Goal: Ask a question: Seek information or help from site administrators or community

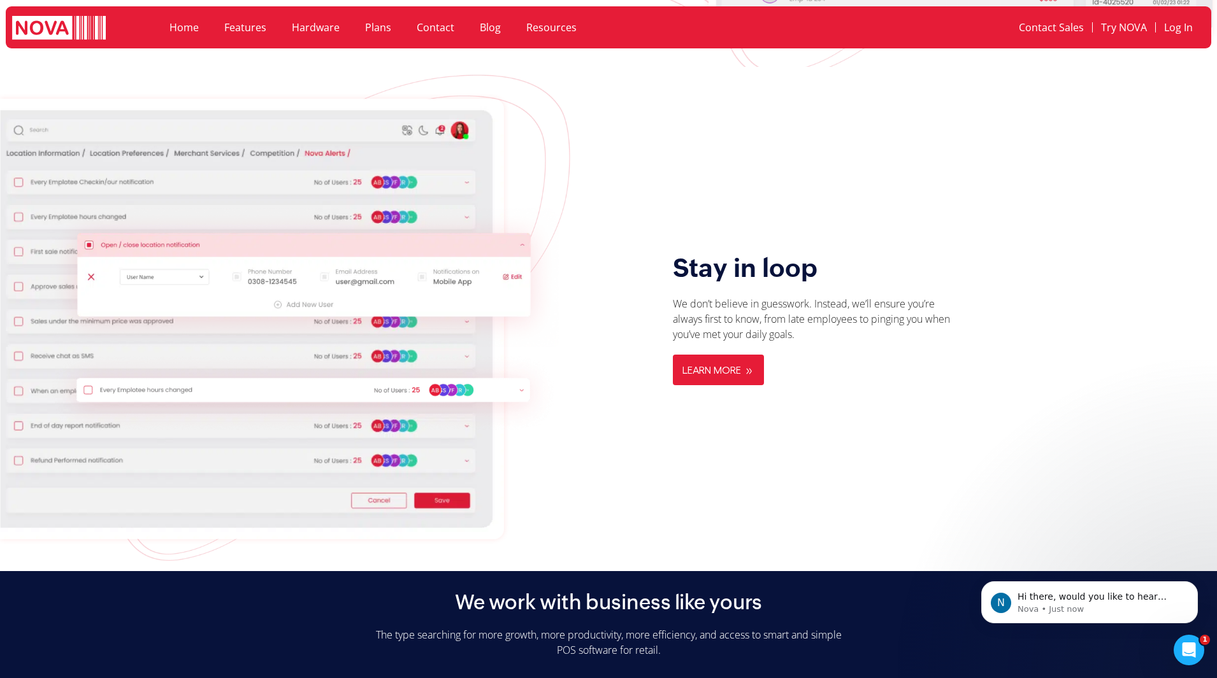
scroll to position [2739, 0]
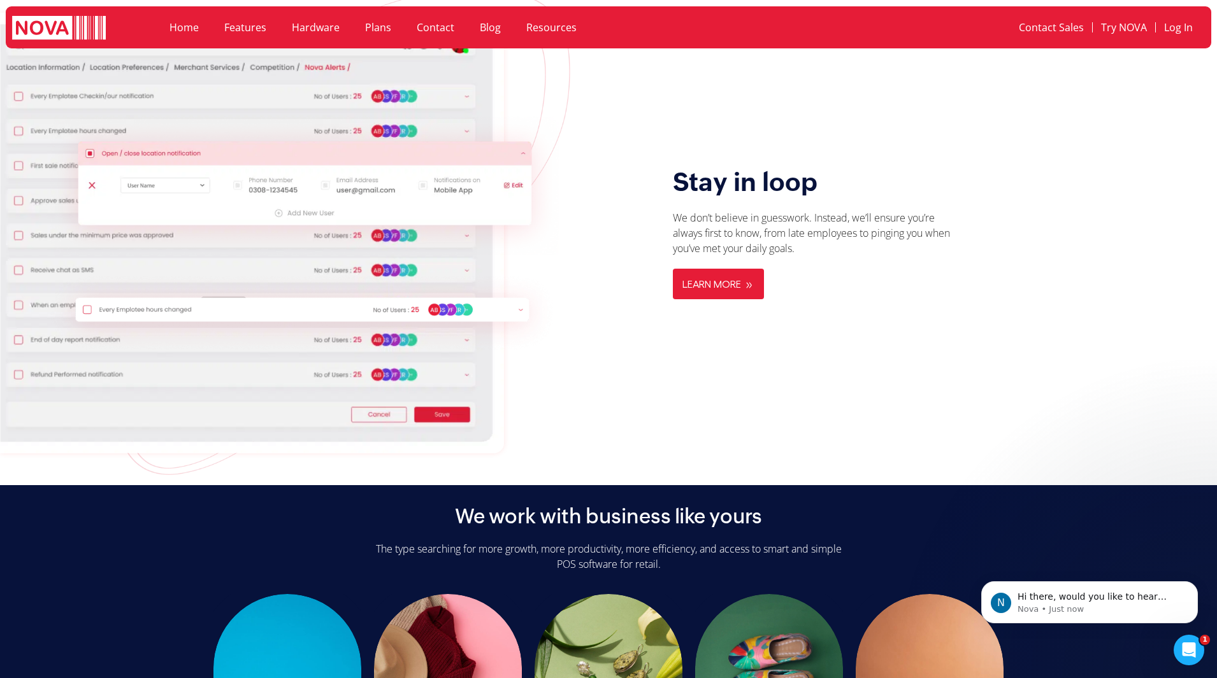
drag, startPoint x: 693, startPoint y: 341, endPoint x: 791, endPoint y: 318, distance: 101.4
click at [714, 337] on div "Stay in loop We don’t believe in guesswork. Instead, we’ll ensure you’re always…" at bounding box center [925, 233] width 575 height 440
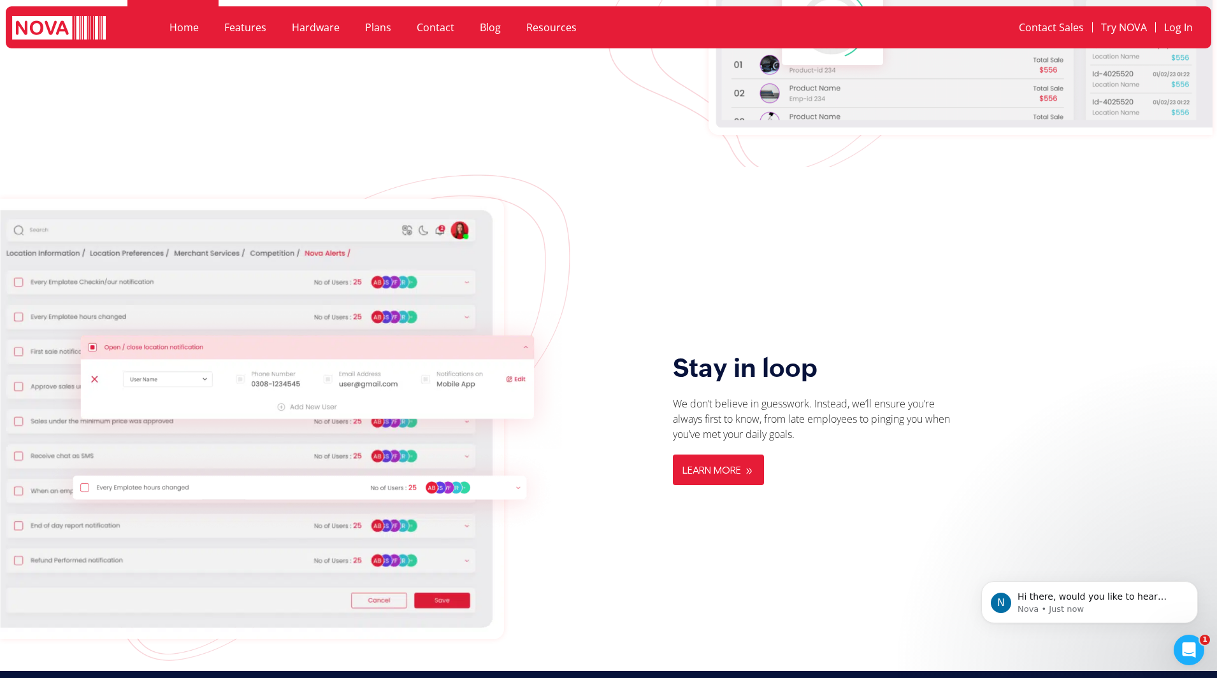
scroll to position [2548, 0]
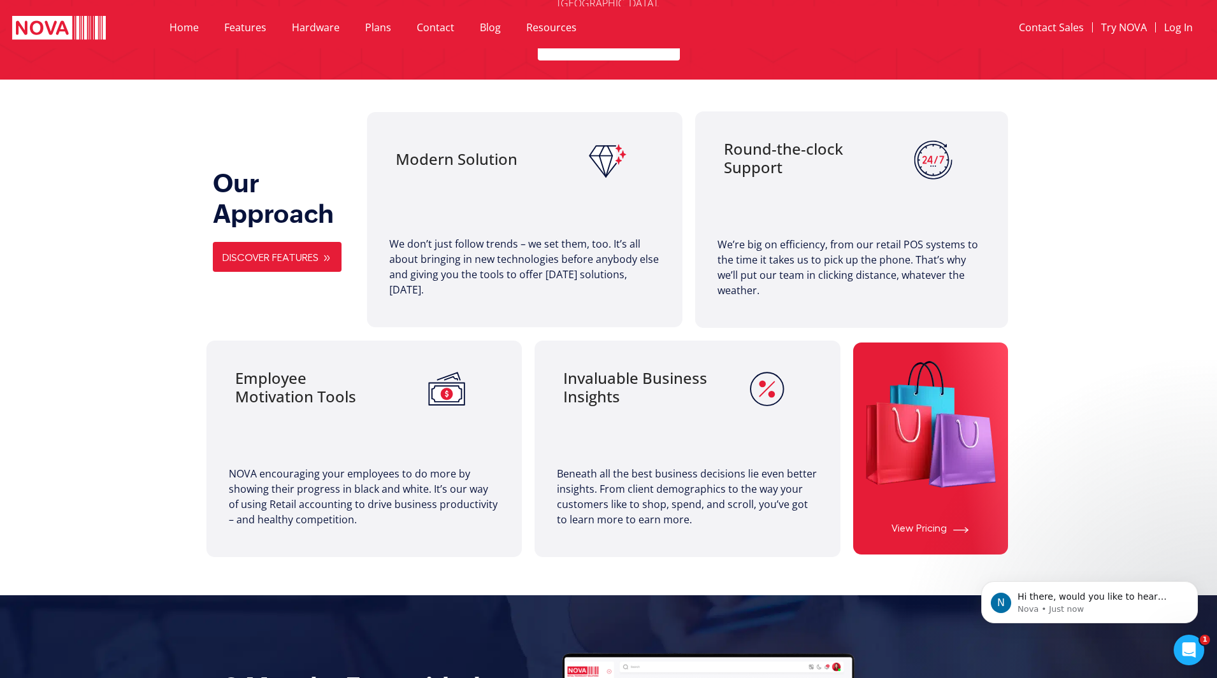
scroll to position [892, 0]
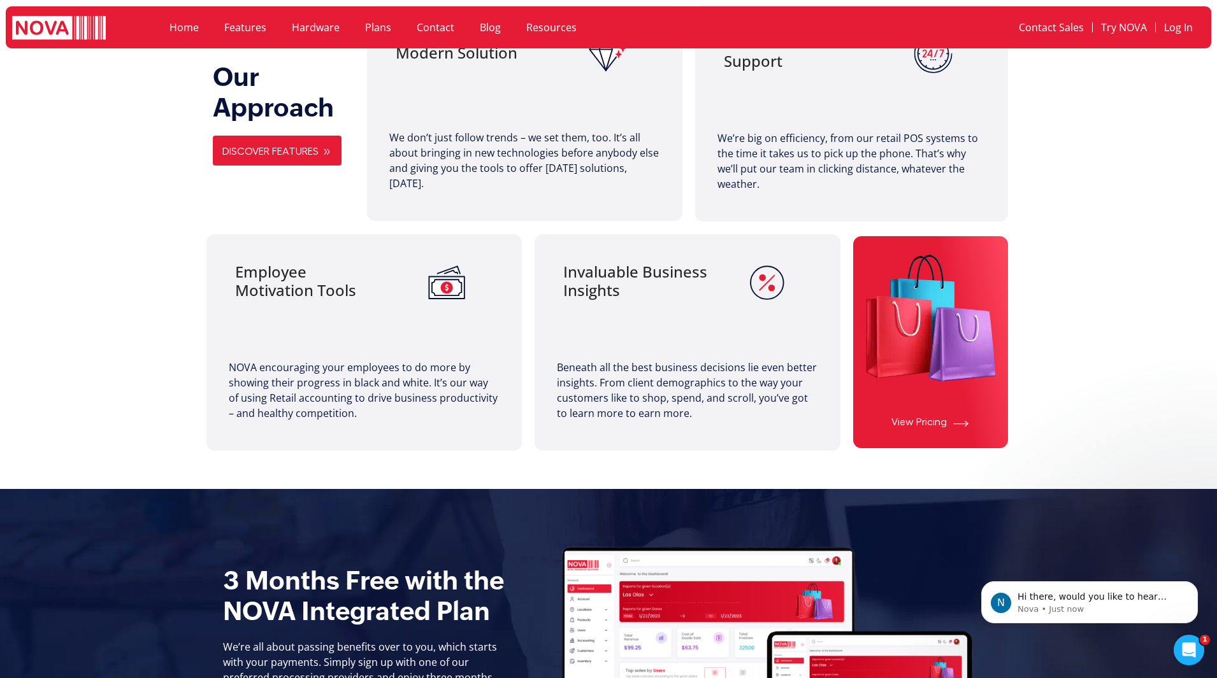
click at [1194, 650] on icon "Open Intercom Messenger" at bounding box center [1189, 650] width 21 height 21
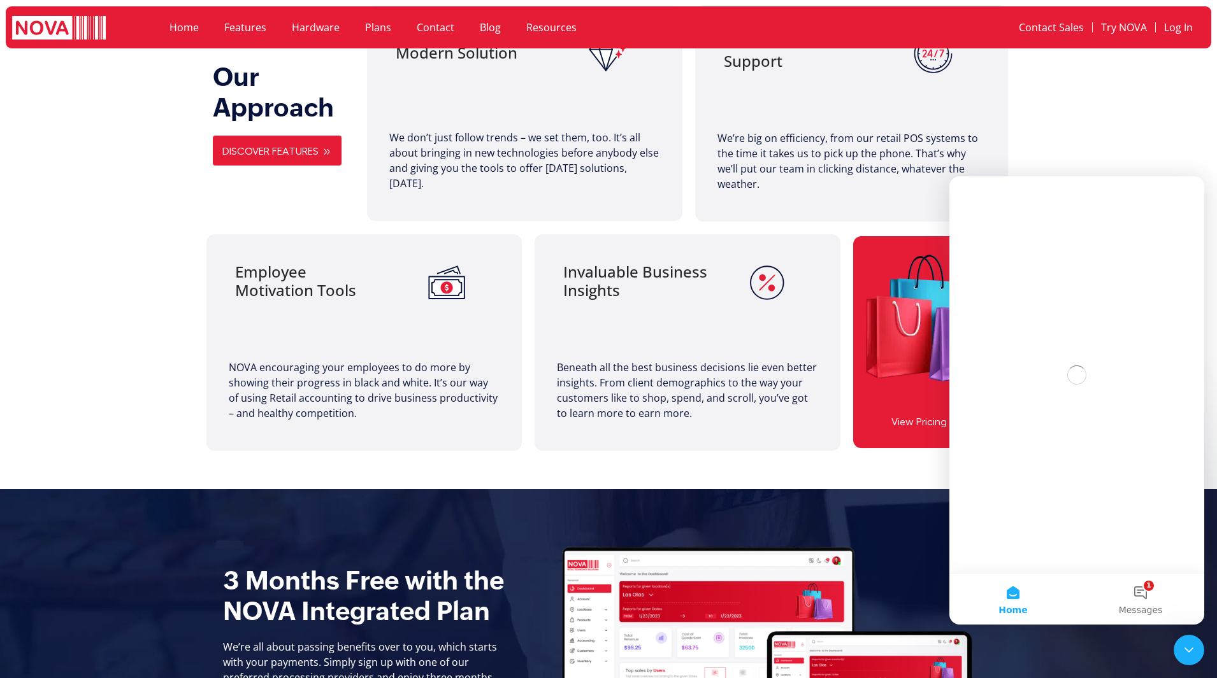
scroll to position [0, 0]
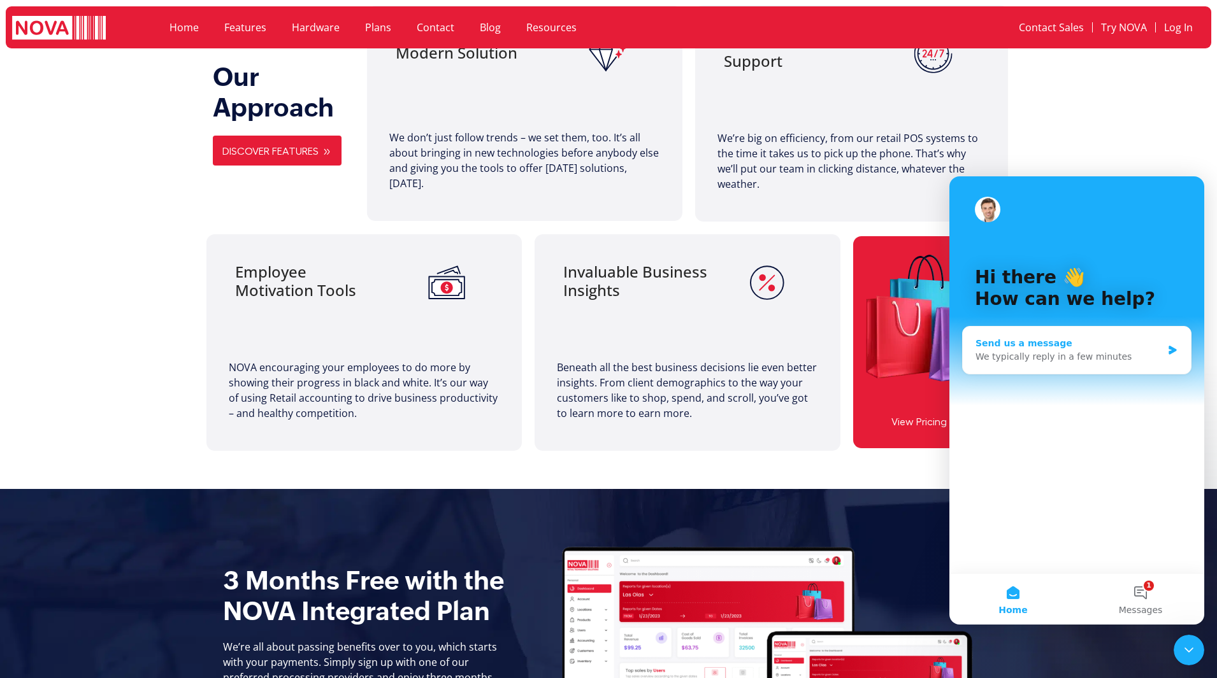
click at [1038, 338] on div "Send us a message" at bounding box center [1068, 343] width 187 height 13
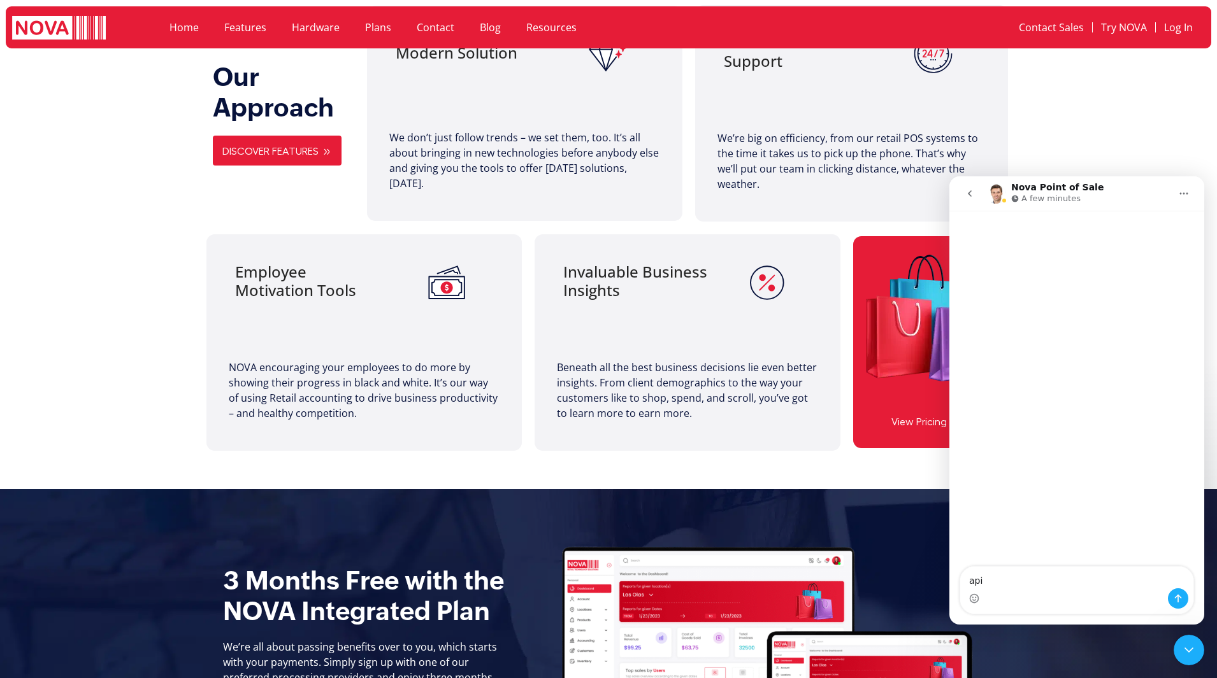
type textarea "api?"
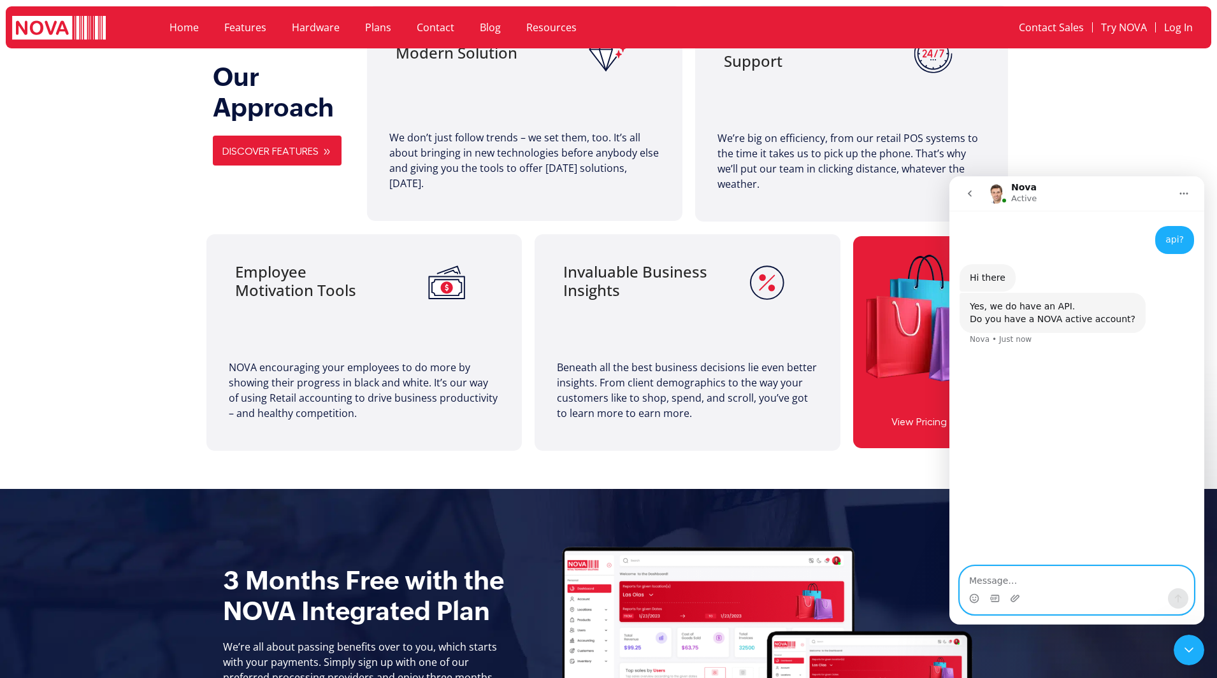
click at [996, 579] on textarea "Message…" at bounding box center [1076, 578] width 233 height 22
type textarea "can i get the docs?"
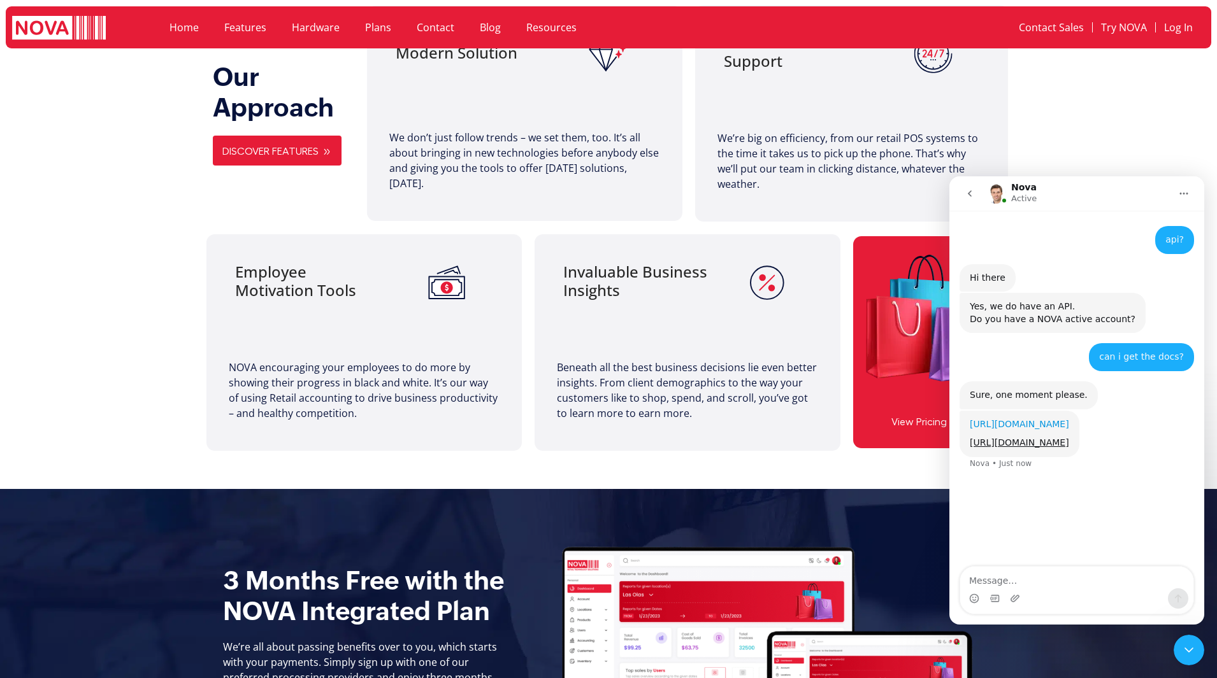
click at [1023, 429] on link "https://nova-api-documentation.firebaseapp.com/home" at bounding box center [1019, 424] width 99 height 10
drag, startPoint x: 1080, startPoint y: 549, endPoint x: 1007, endPoint y: 248, distance: 308.9
click at [1007, 251] on div "api? • 2m ago Hi there Nova • 2m ago Yes, we do have an API. Do you have a NOVA…" at bounding box center [1076, 389] width 255 height 357
click at [1065, 552] on div "api? • 2m ago Hi there Nova • 2m ago Yes, we do have an API. Do you have a NOVA…" at bounding box center [1076, 389] width 255 height 357
click at [1069, 448] on link "https://beta.api.novapointofsale.com/index.html" at bounding box center [1019, 443] width 99 height 10
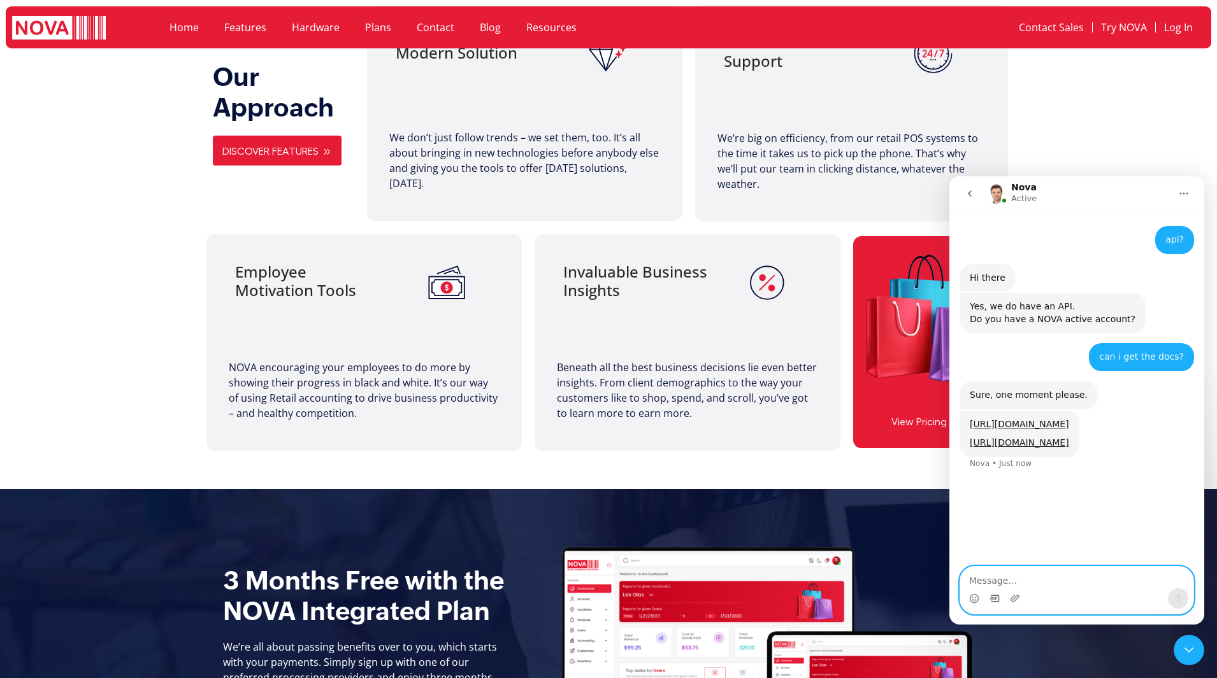
click at [994, 598] on icon "Gif picker" at bounding box center [994, 599] width 10 height 10
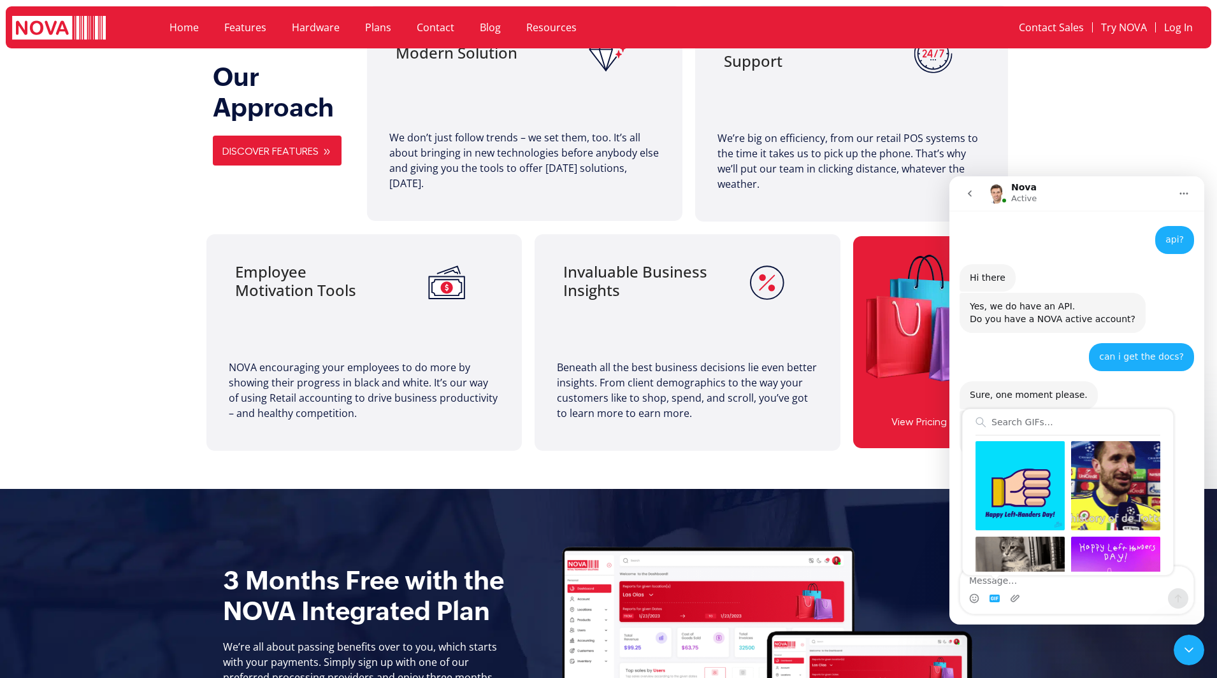
click at [1105, 599] on div "Intercom messenger" at bounding box center [1076, 599] width 233 height 20
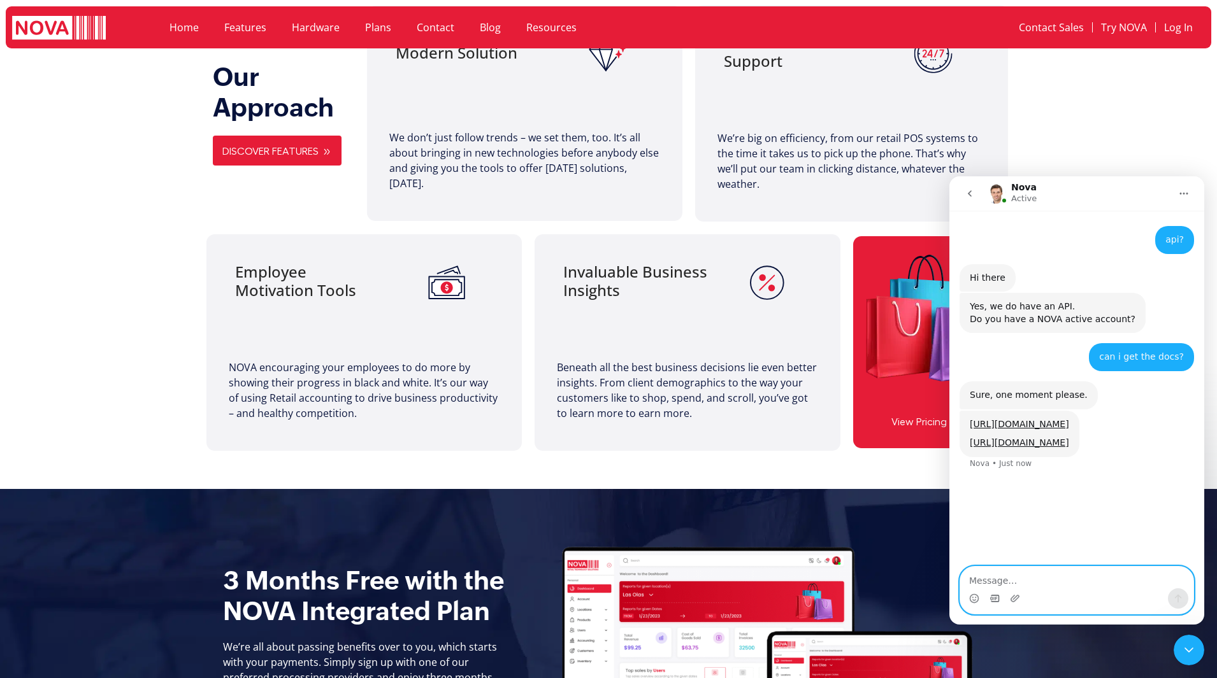
click at [991, 602] on icon "Gif picker" at bounding box center [994, 599] width 10 height 10
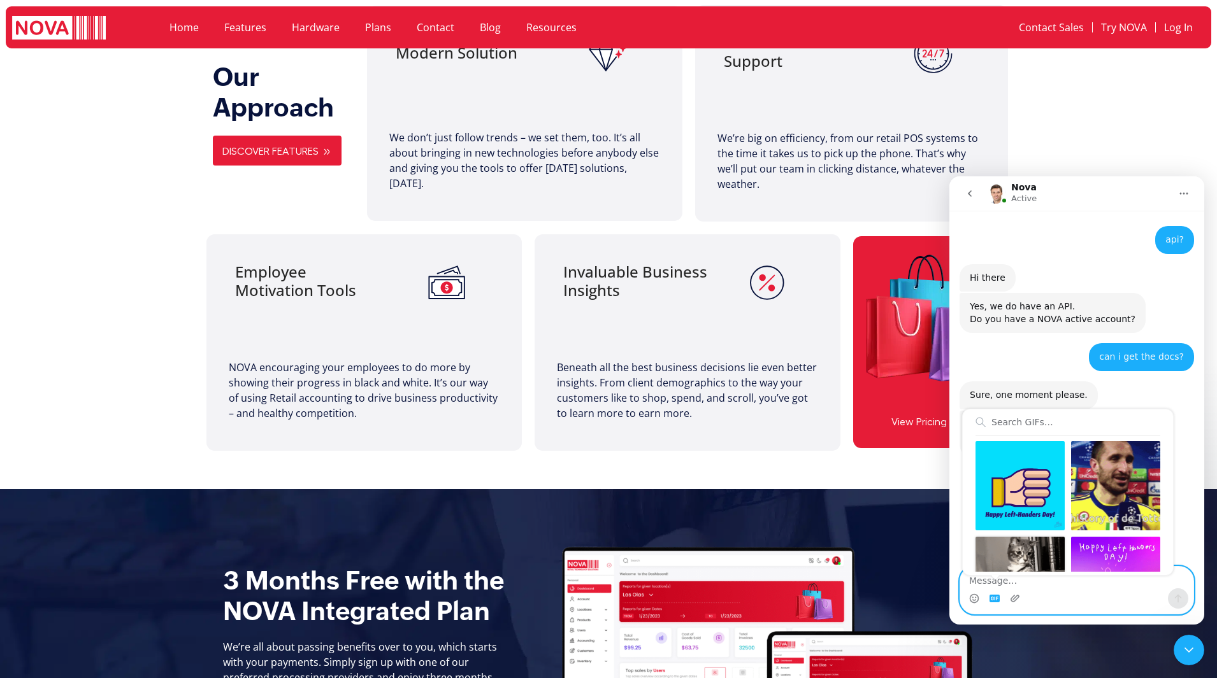
click at [1010, 552] on div "Send gif" at bounding box center [1019, 581] width 89 height 89
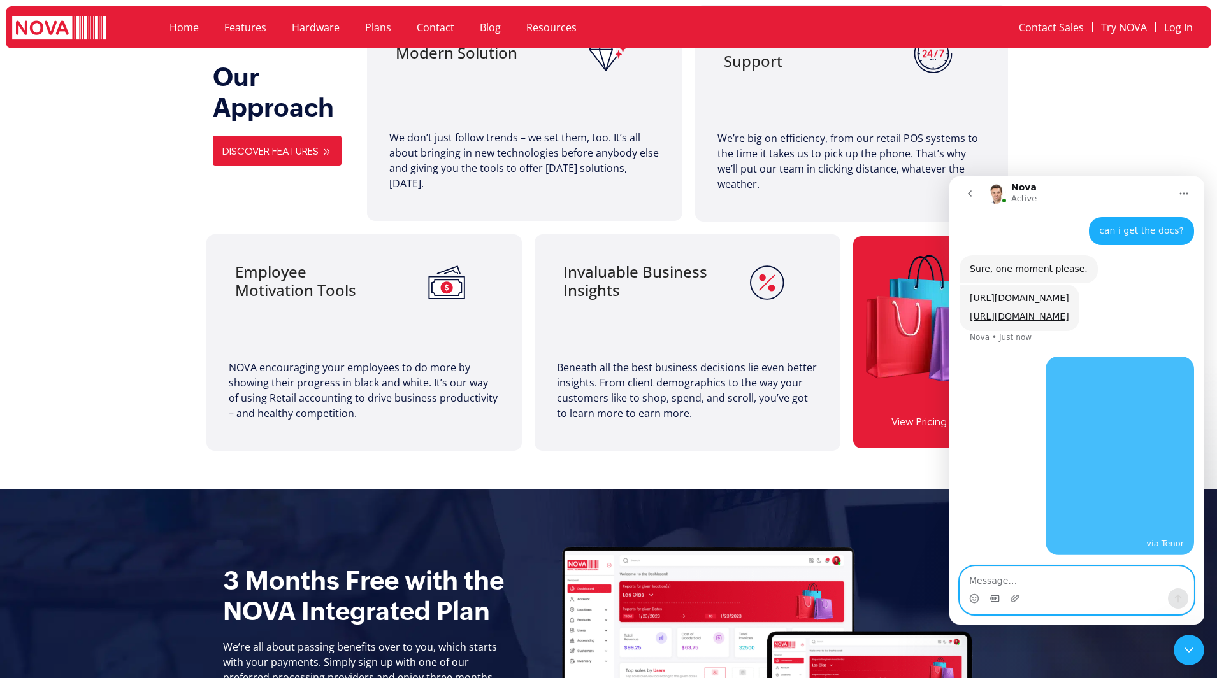
scroll to position [151, 0]
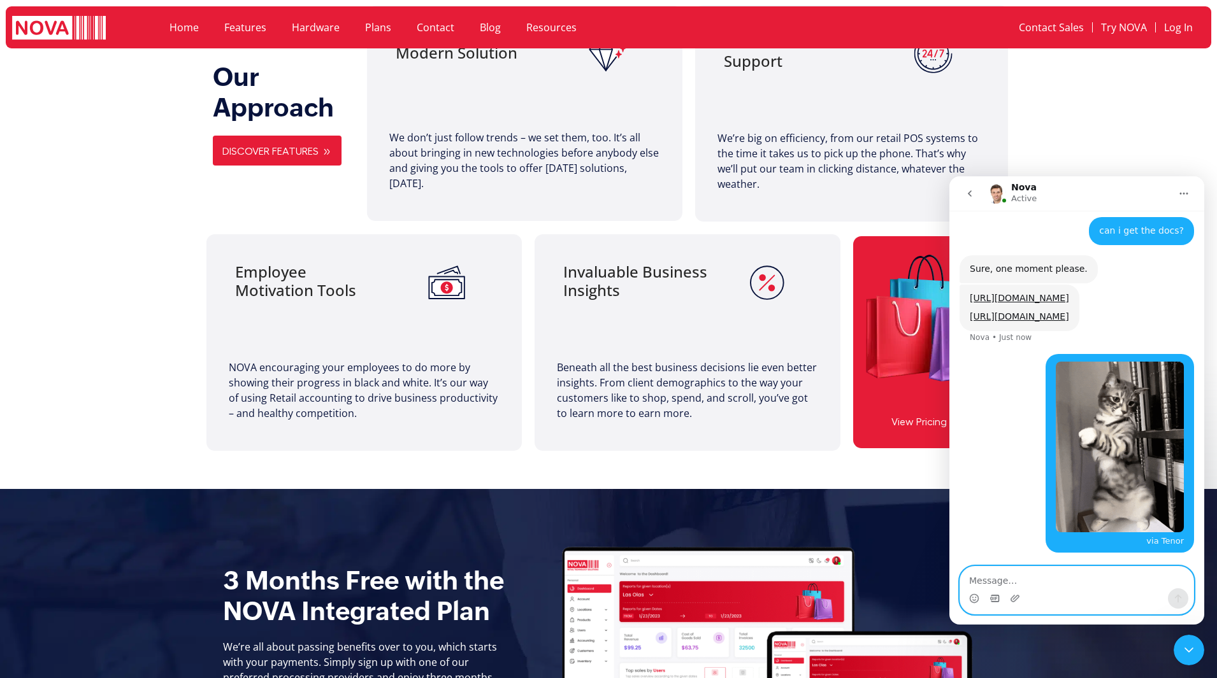
click at [991, 601] on icon "Gif picker" at bounding box center [994, 598] width 9 height 7
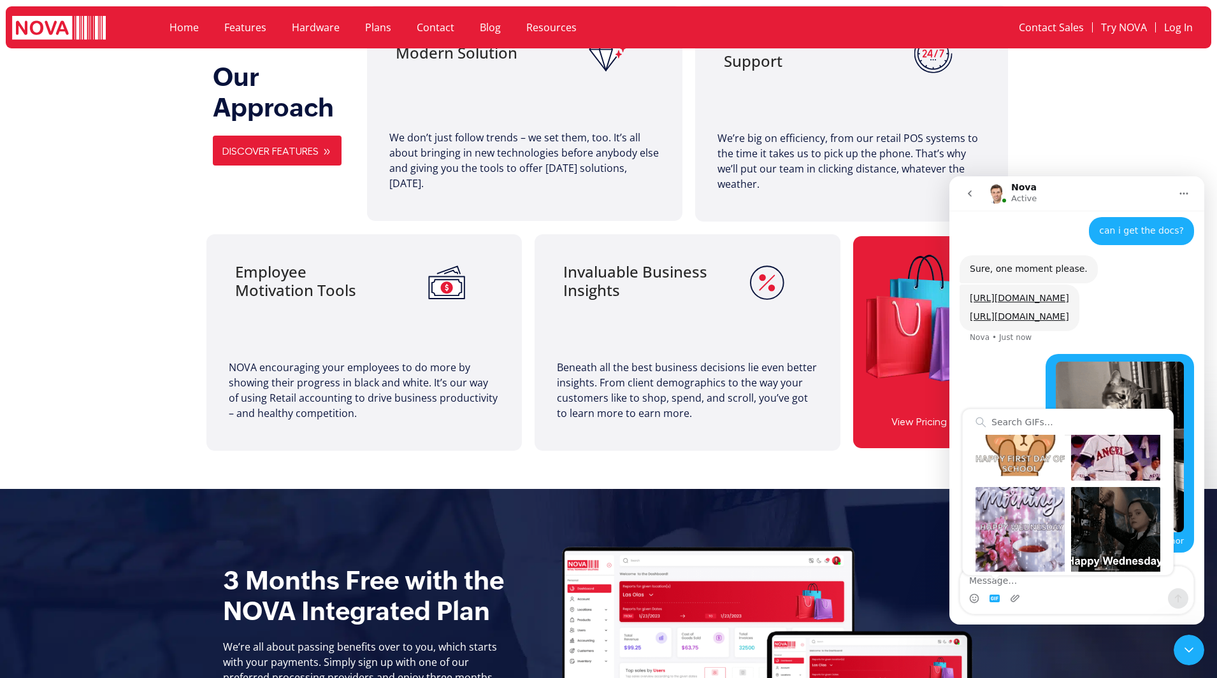
scroll to position [446, 0]
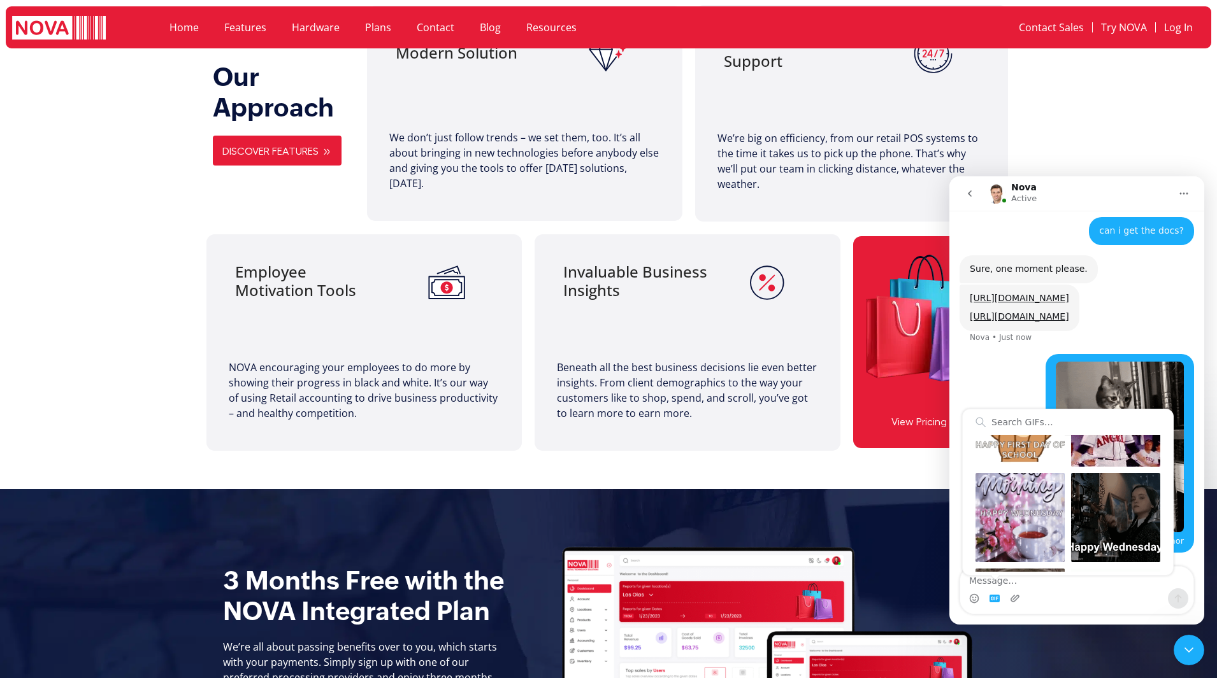
click at [994, 396] on div "via Tenor • Just now" at bounding box center [1076, 461] width 234 height 214
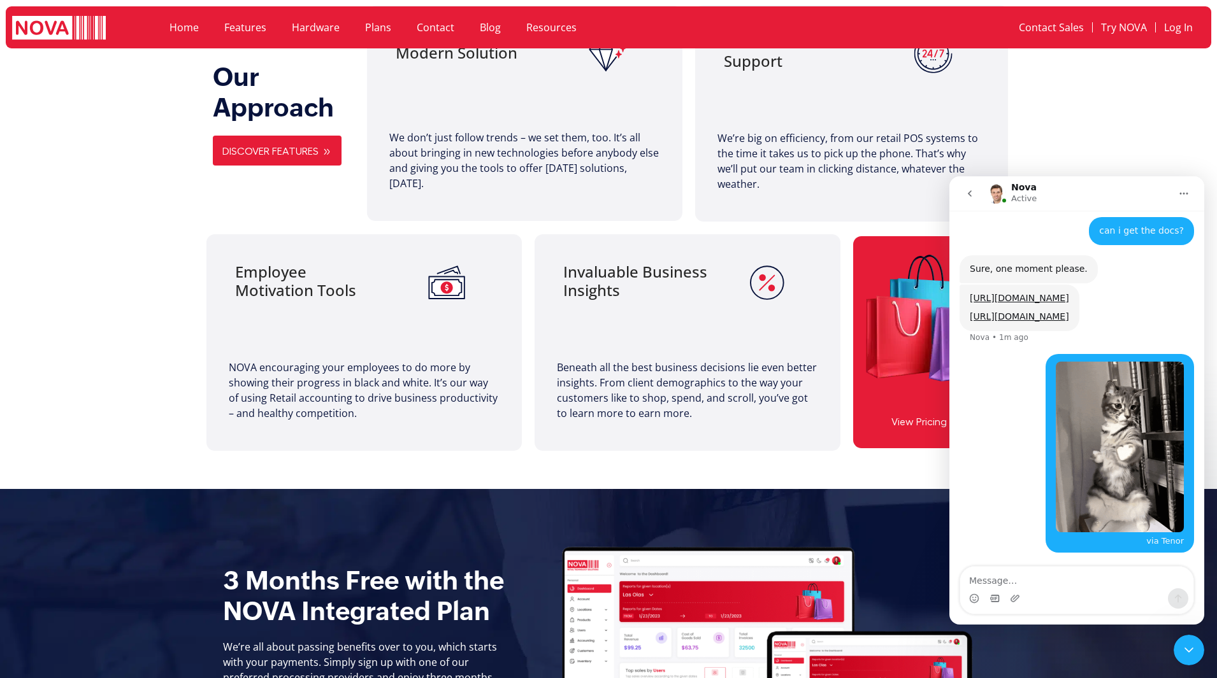
click at [1119, 594] on div "Intercom messenger" at bounding box center [1076, 599] width 233 height 20
click at [1043, 599] on div "Intercom messenger" at bounding box center [1076, 599] width 233 height 20
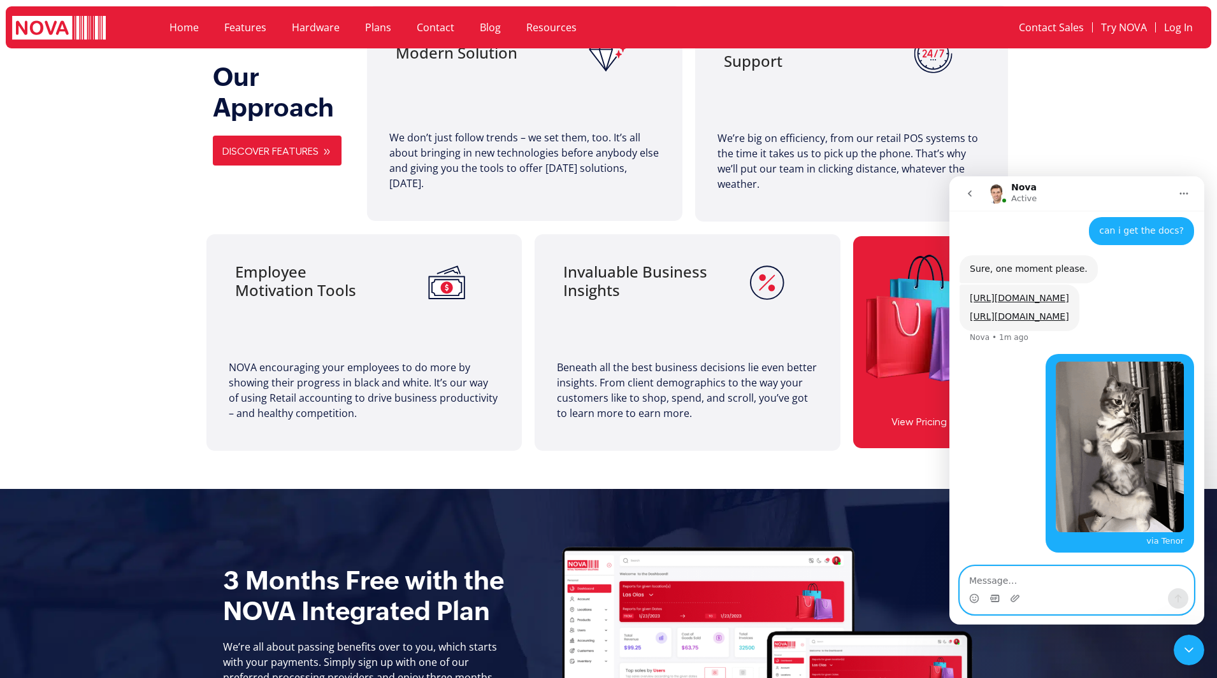
click at [1024, 583] on textarea "Message…" at bounding box center [1076, 578] width 233 height 22
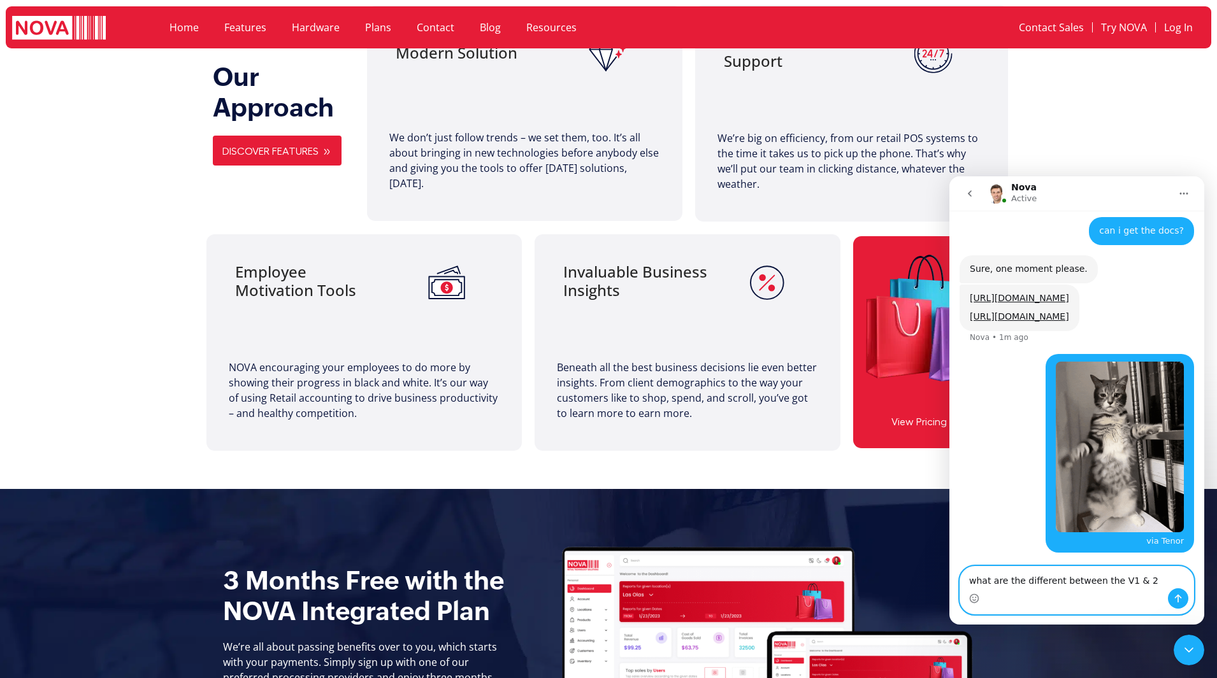
type textarea "what are the different between the V1 & 2?"
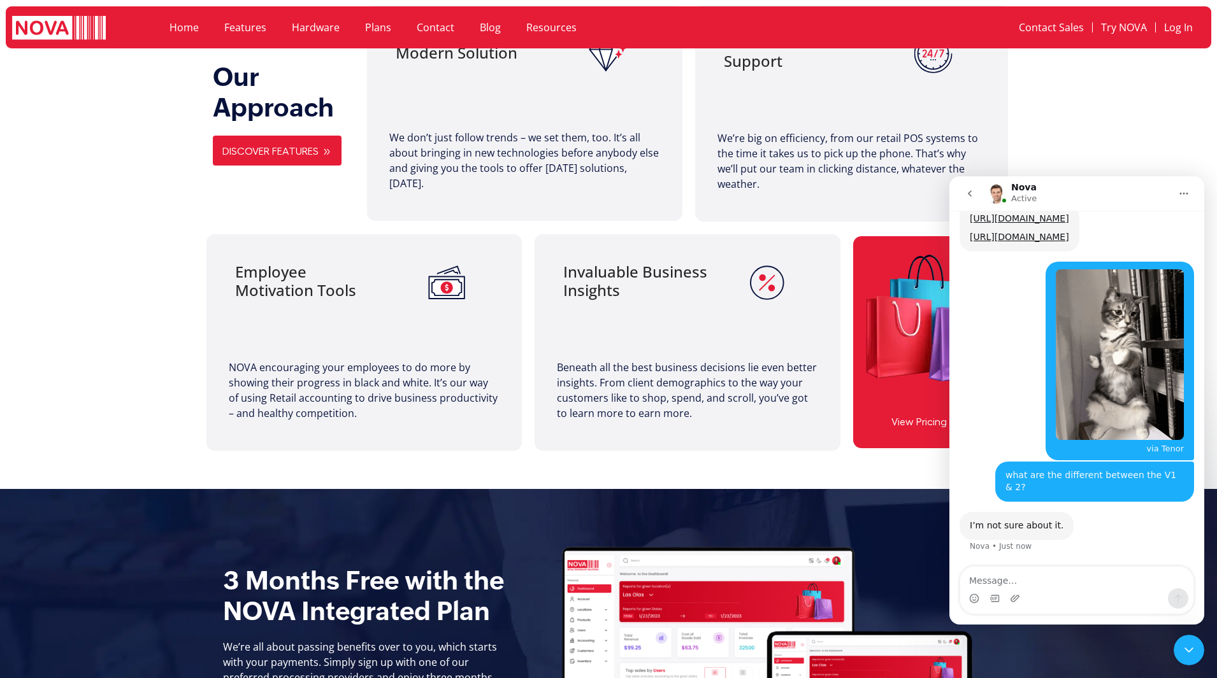
scroll to position [218, 0]
